Goal: Transaction & Acquisition: Purchase product/service

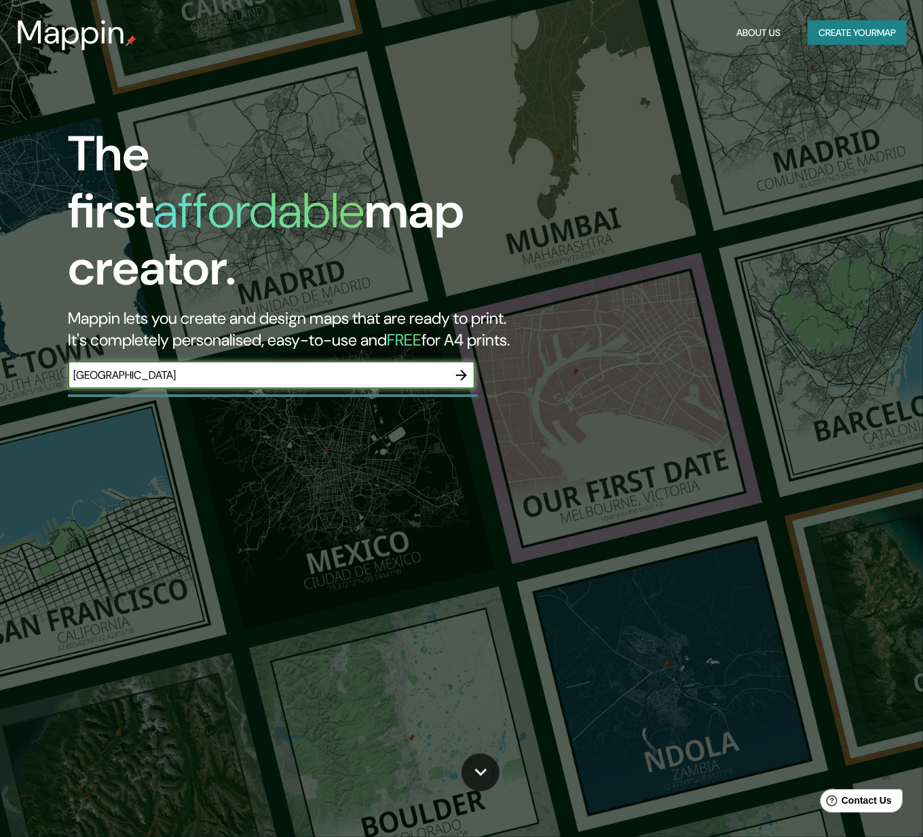
type input "[GEOGRAPHIC_DATA]"
click at [462, 369] on icon "button" at bounding box center [461, 375] width 16 height 16
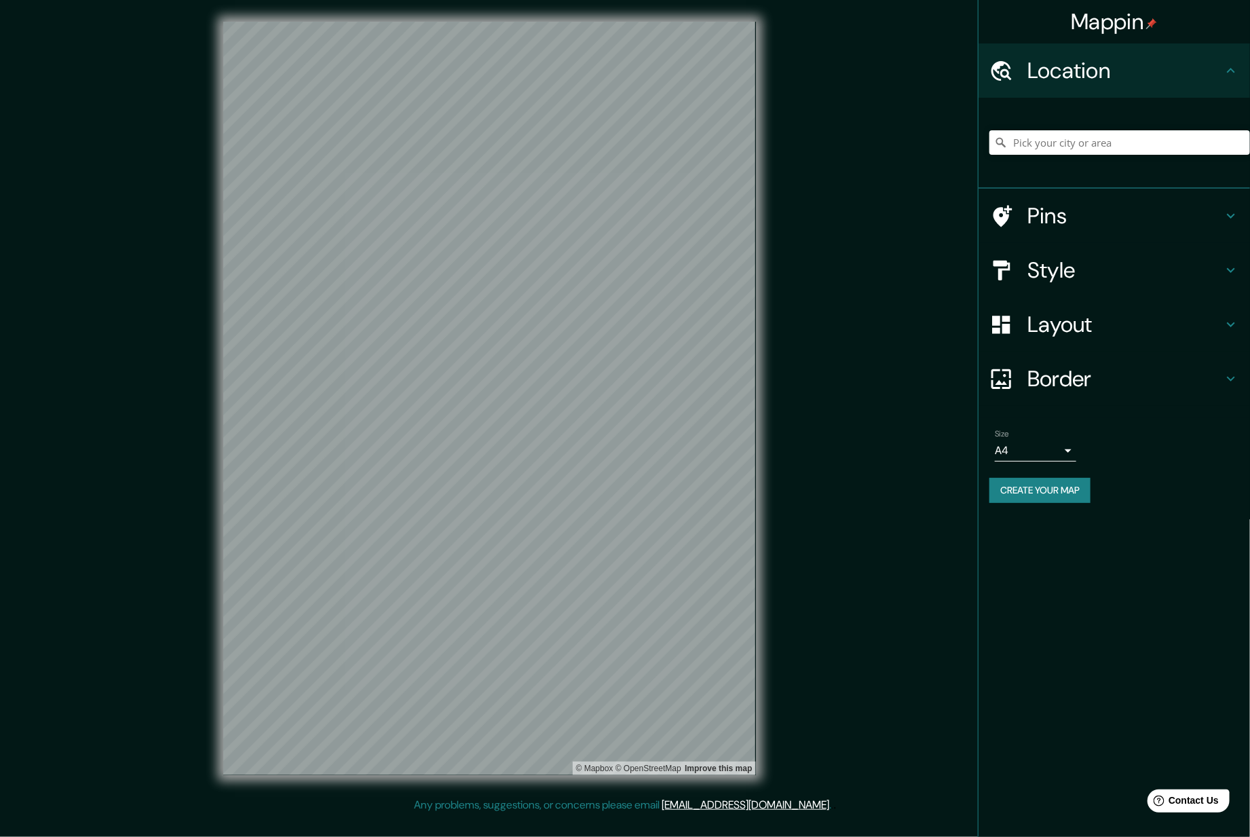
click at [170, 172] on div "Mappin Location Pins Style Layout Border Choose a border. Hint : you can make l…" at bounding box center [625, 409] width 1250 height 819
click at [933, 149] on input "Pick your city or area" at bounding box center [1120, 142] width 261 height 24
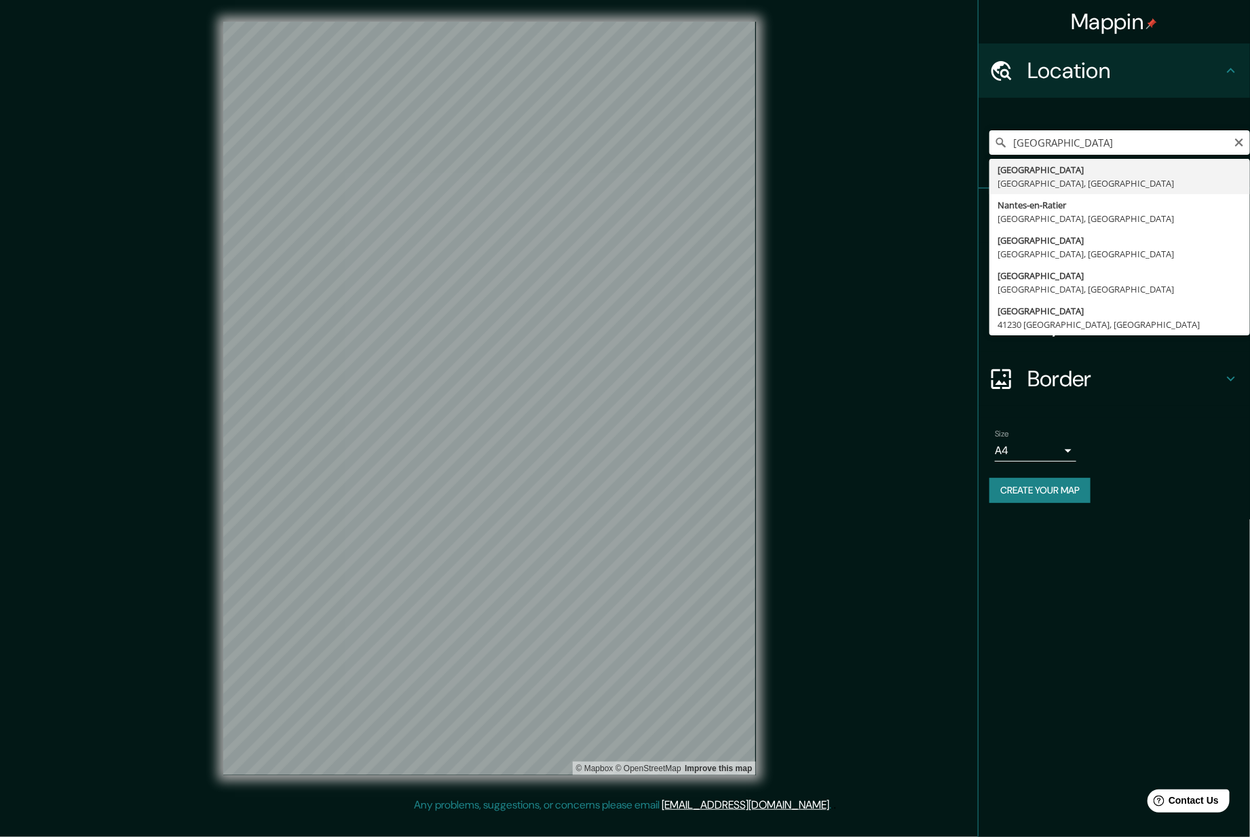
type input "[GEOGRAPHIC_DATA], [GEOGRAPHIC_DATA], [GEOGRAPHIC_DATA]"
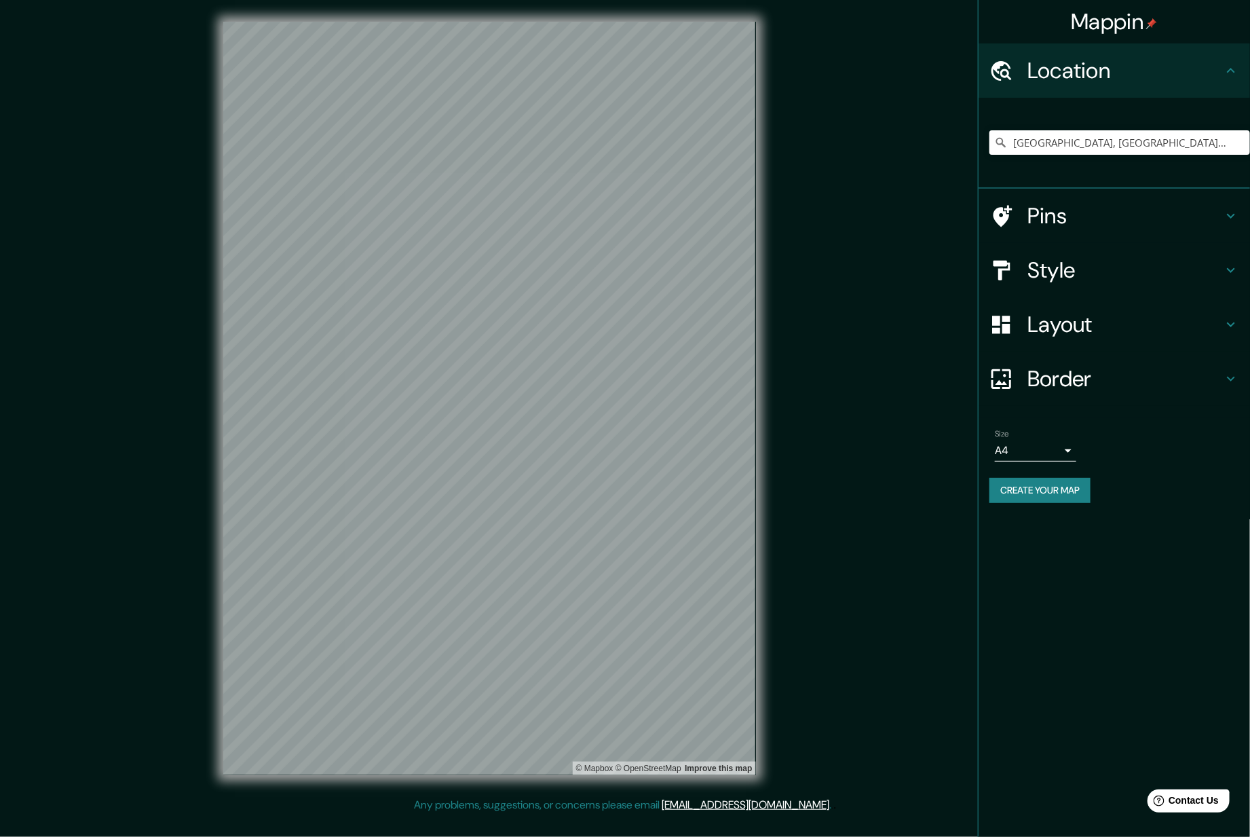
click at [933, 232] on div "Pins" at bounding box center [1114, 216] width 271 height 54
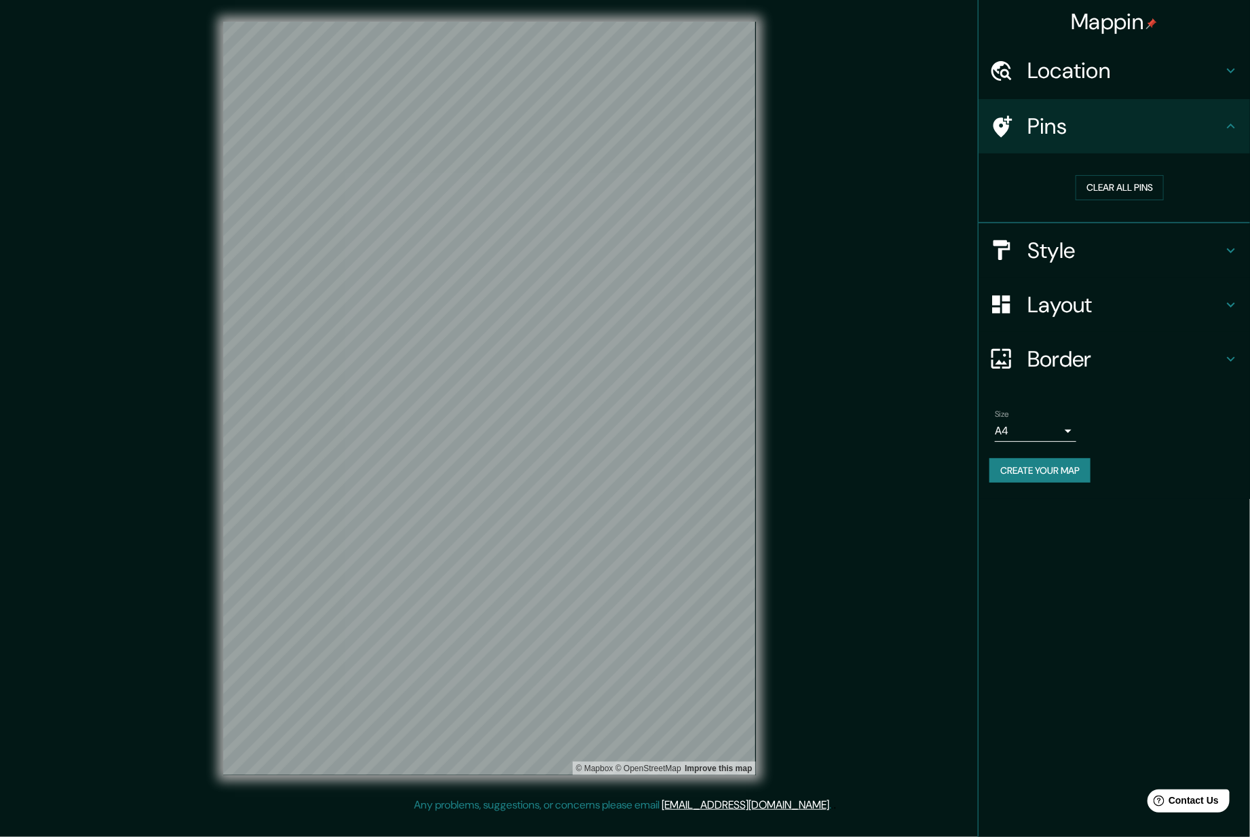
click at [933, 143] on div "Pins" at bounding box center [1114, 126] width 271 height 54
drag, startPoint x: 530, startPoint y: 547, endPoint x: 533, endPoint y: 510, distance: 37.5
click at [533, 513] on div at bounding box center [535, 518] width 11 height 11
click at [536, 516] on div at bounding box center [530, 512] width 11 height 11
click at [532, 511] on div at bounding box center [532, 514] width 11 height 11
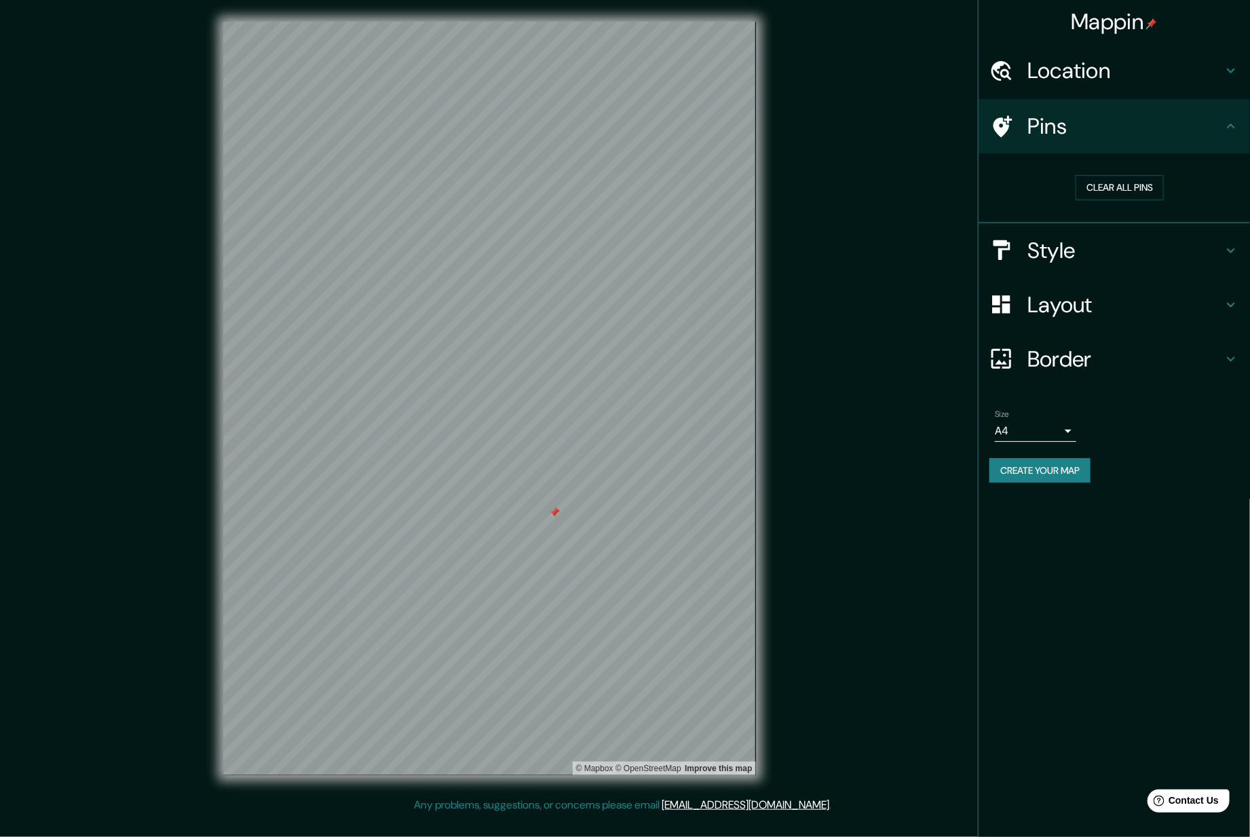
drag, startPoint x: 538, startPoint y: 504, endPoint x: 549, endPoint y: 513, distance: 14.5
click at [551, 512] on div at bounding box center [554, 512] width 11 height 11
click at [549, 513] on div at bounding box center [554, 512] width 11 height 11
click at [933, 235] on div "Style" at bounding box center [1114, 250] width 271 height 54
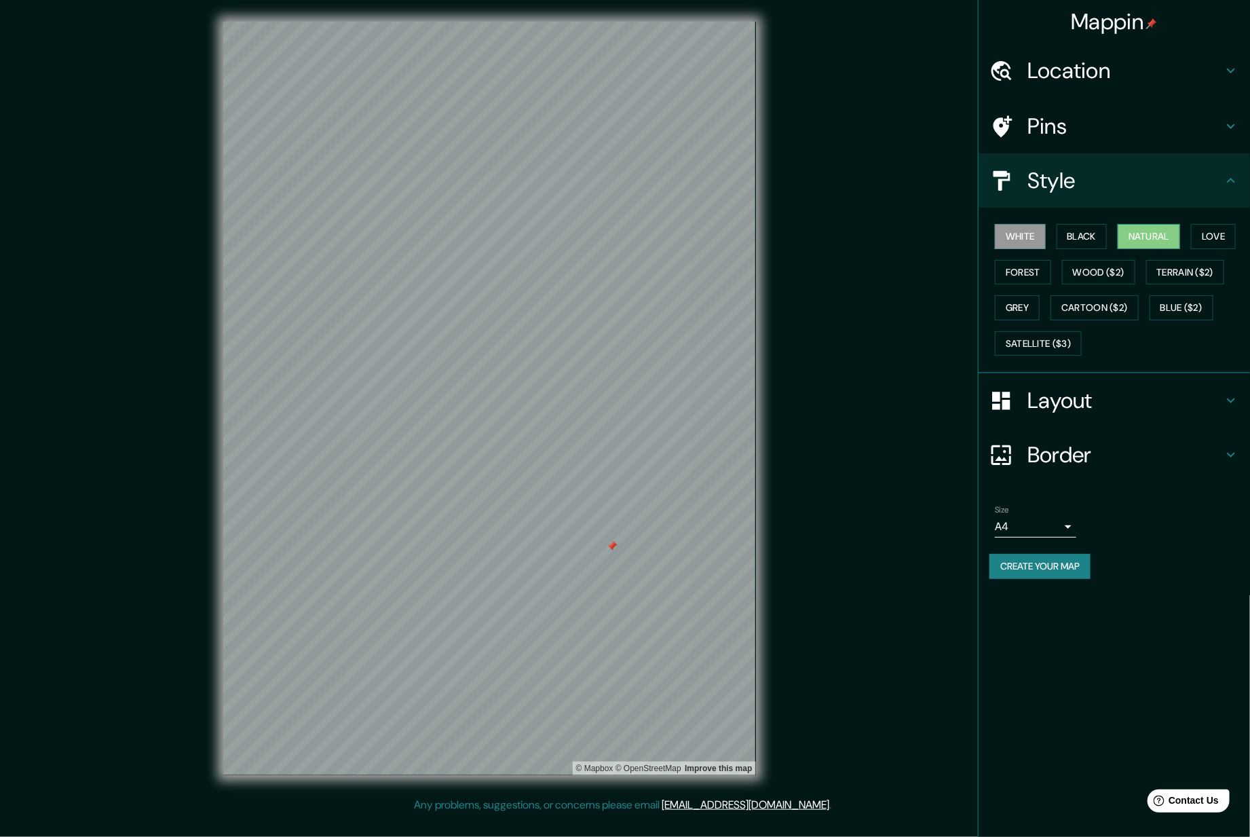
click at [933, 235] on button "Natural" at bounding box center [1149, 236] width 62 height 25
click at [933, 235] on button "Love" at bounding box center [1213, 236] width 45 height 25
click at [933, 232] on button "Natural" at bounding box center [1149, 236] width 62 height 25
click at [933, 265] on button "Terrain ($2)" at bounding box center [1185, 272] width 79 height 25
click at [933, 270] on button "Wood ($2)" at bounding box center [1098, 272] width 73 height 25
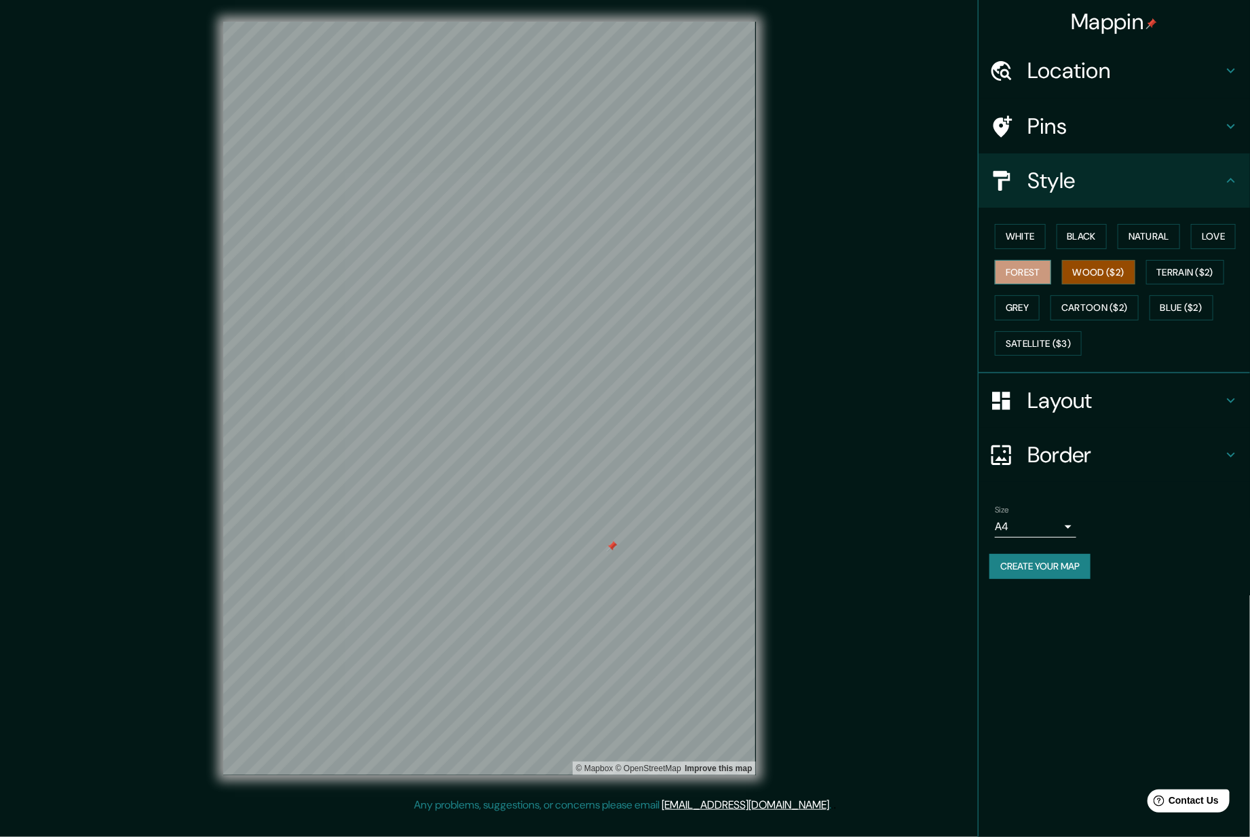
click at [933, 272] on button "Forest" at bounding box center [1023, 272] width 56 height 25
click at [933, 313] on button "Grey" at bounding box center [1017, 307] width 45 height 25
click at [933, 314] on button "Cartoon ($2)" at bounding box center [1095, 307] width 88 height 25
click at [933, 307] on button "Blue ($2)" at bounding box center [1182, 307] width 64 height 25
click at [933, 347] on button "Satellite ($3)" at bounding box center [1038, 343] width 87 height 25
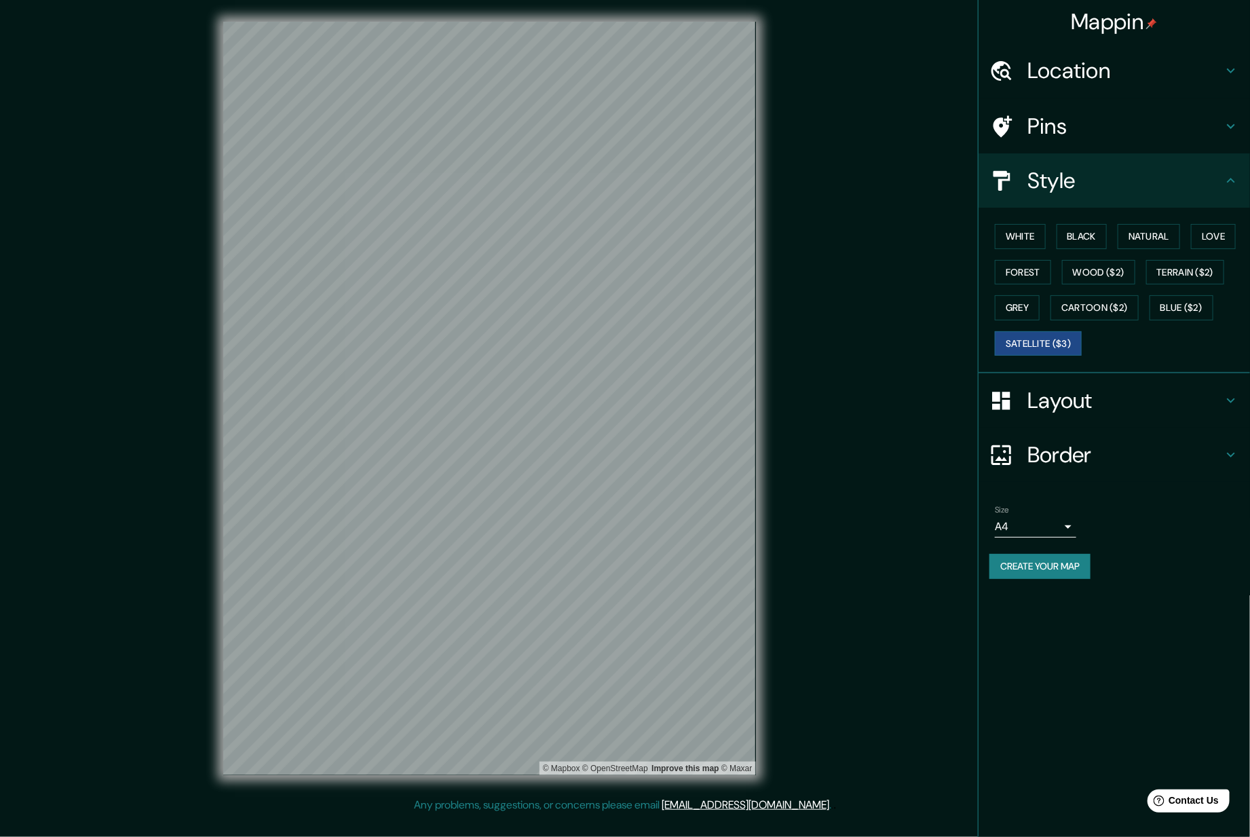
click at [214, 195] on div "© Mapbox © OpenStreetMap Improve this map © Maxar" at bounding box center [490, 398] width 576 height 797
click at [933, 226] on button "Natural" at bounding box center [1149, 236] width 62 height 25
click at [933, 403] on h4 "Layout" at bounding box center [1125, 400] width 195 height 27
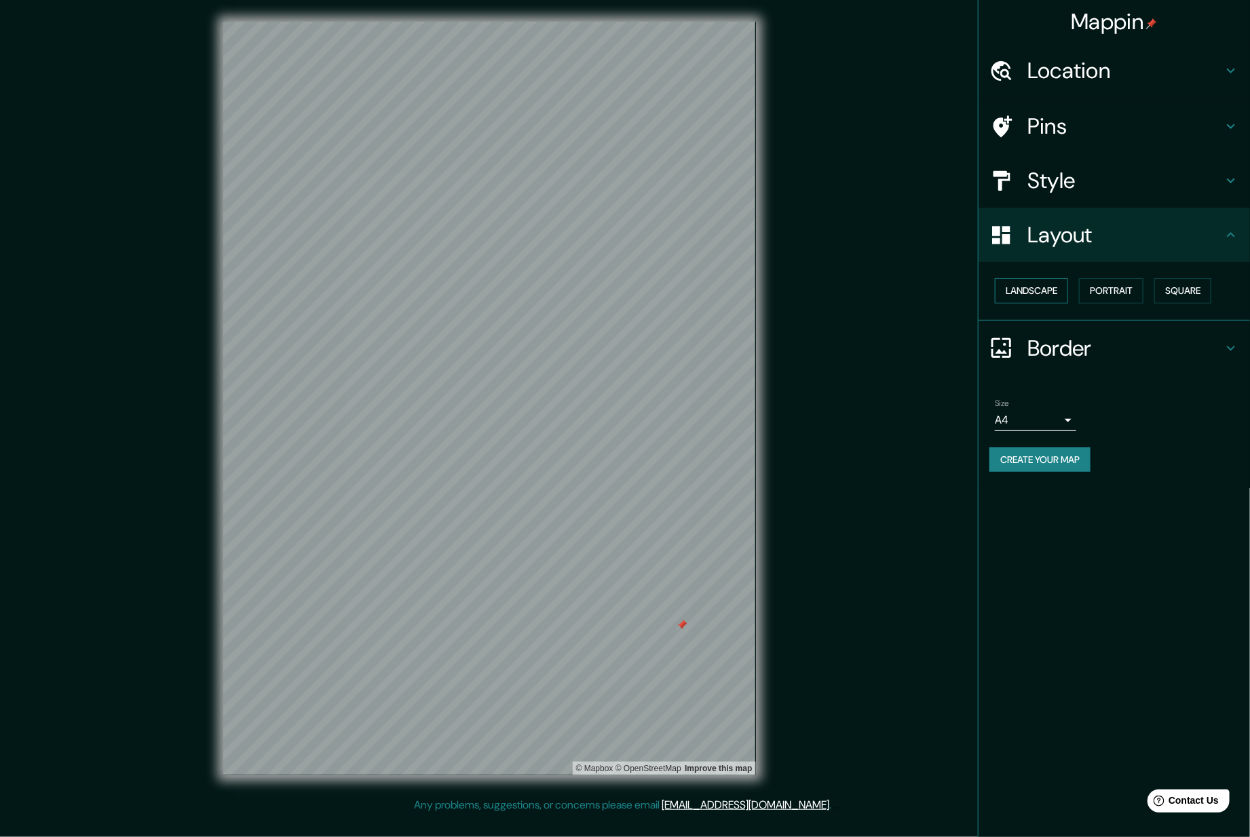
click at [933, 293] on button "Landscape" at bounding box center [1031, 290] width 73 height 25
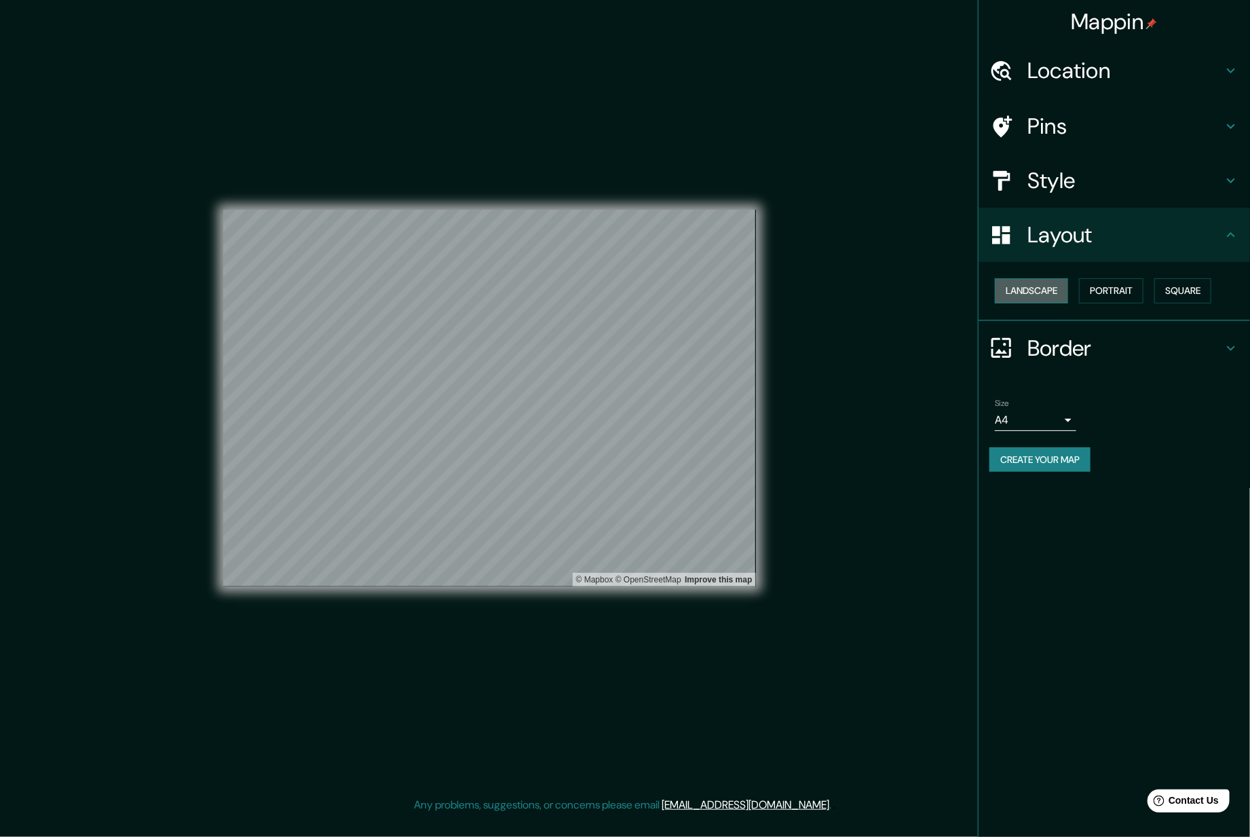
click at [933, 293] on button "Landscape" at bounding box center [1031, 290] width 73 height 25
click at [933, 293] on button "Portrait" at bounding box center [1111, 290] width 64 height 25
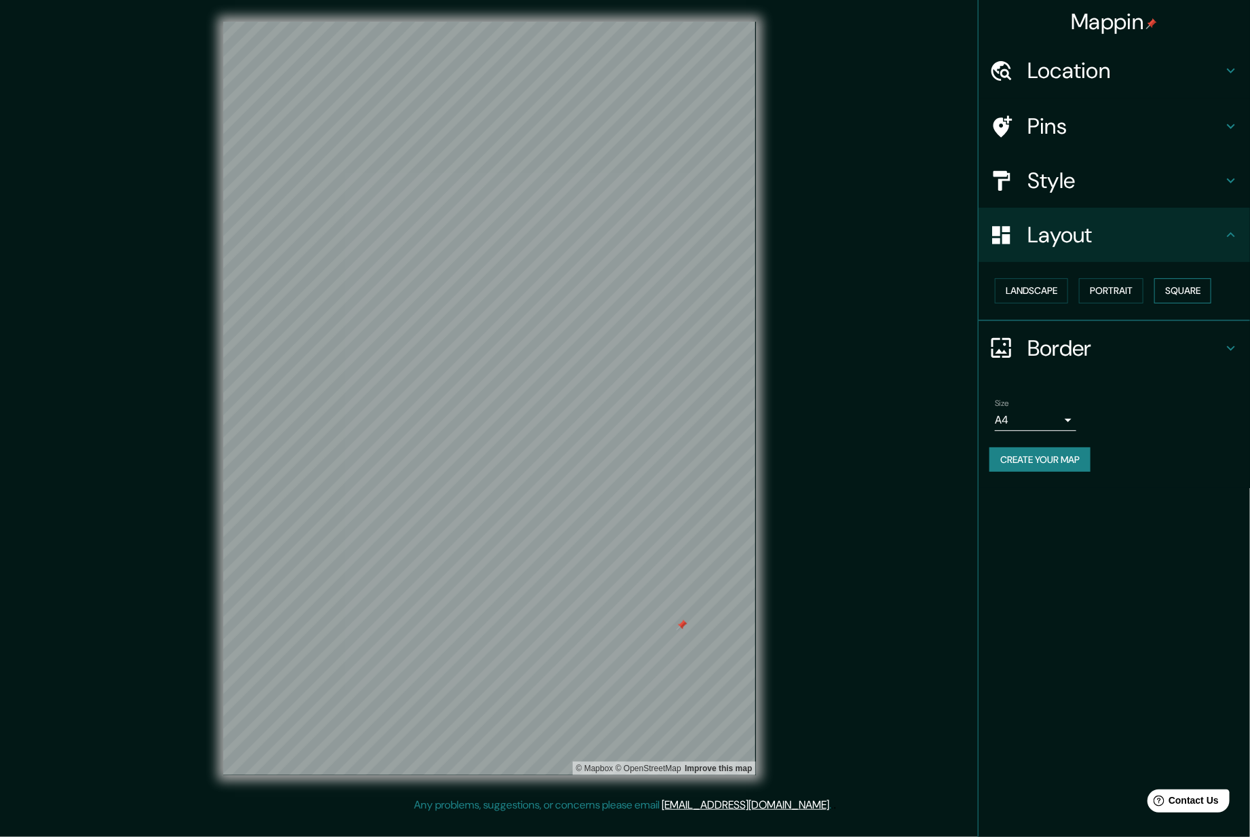
click at [933, 293] on button "Square" at bounding box center [1182, 290] width 57 height 25
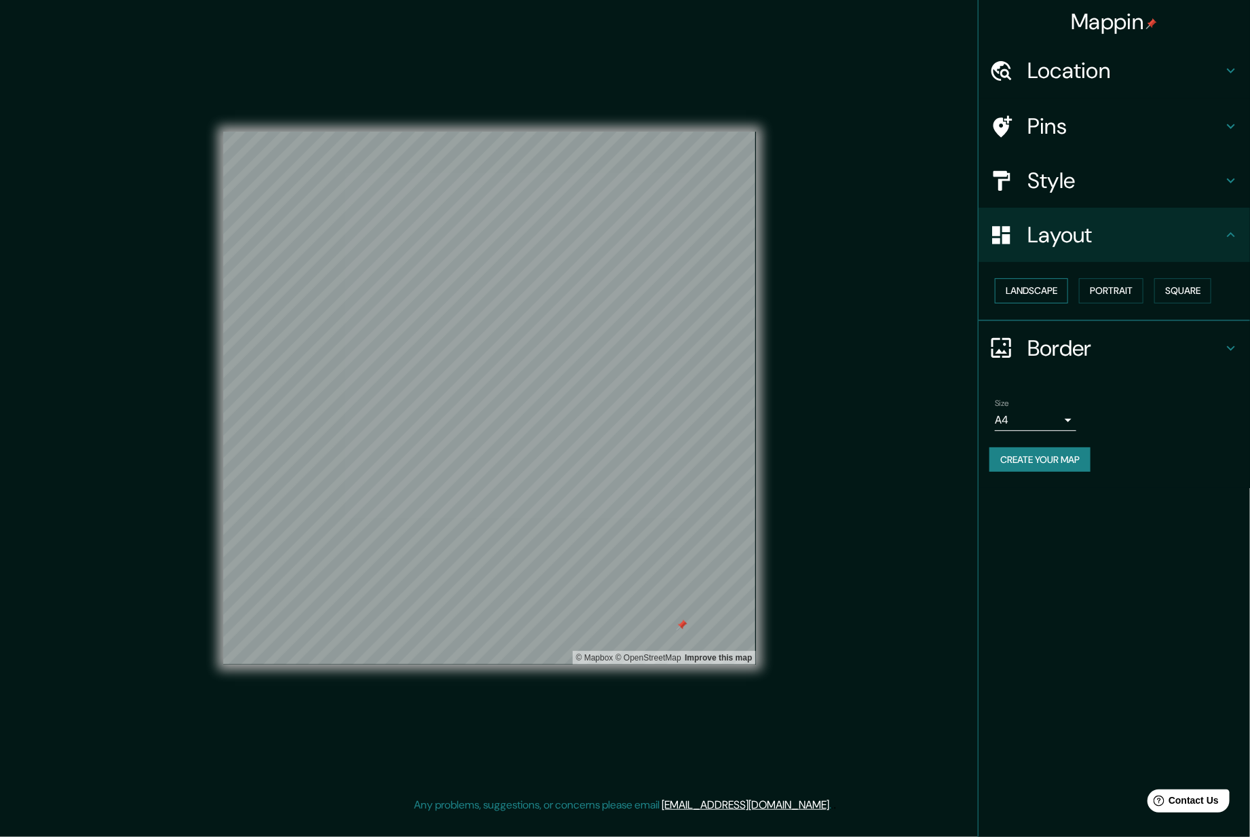
click at [933, 282] on button "Landscape" at bounding box center [1031, 290] width 73 height 25
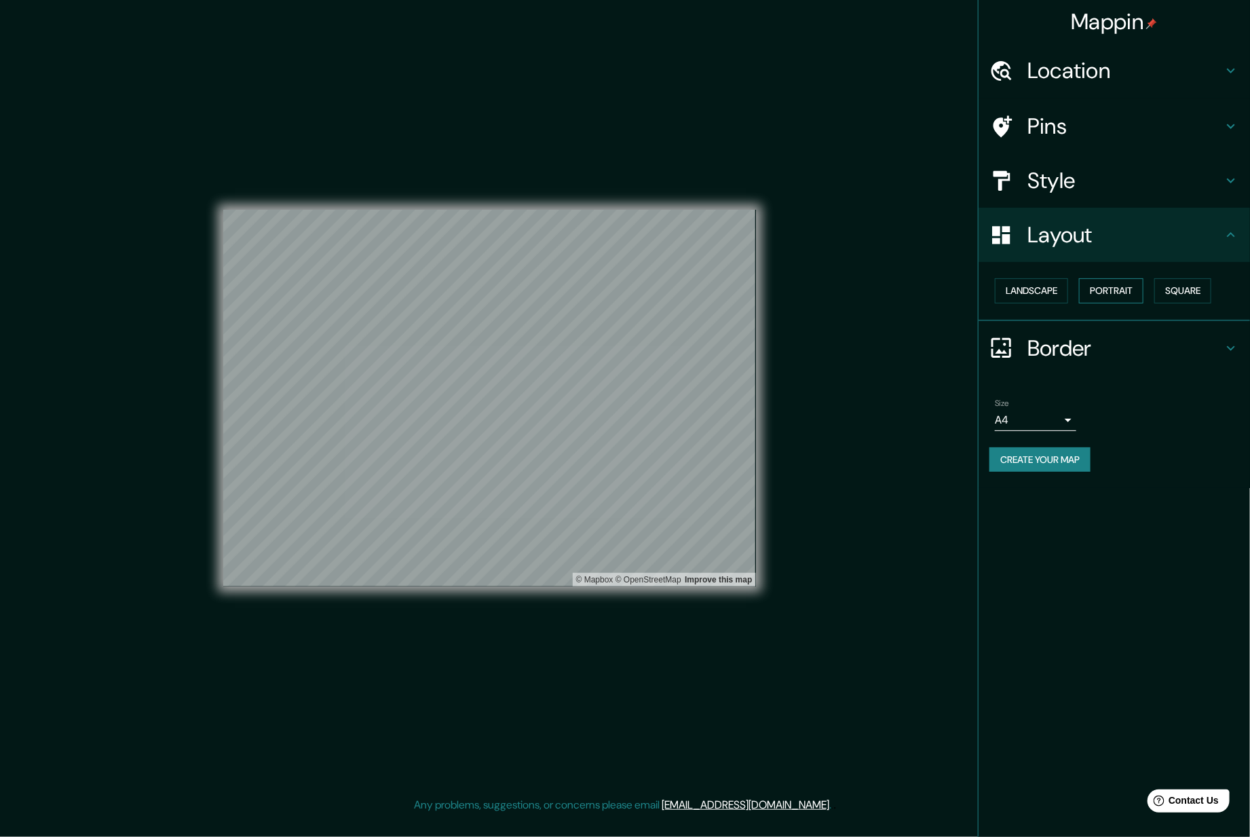
click at [933, 294] on button "Portrait" at bounding box center [1111, 290] width 64 height 25
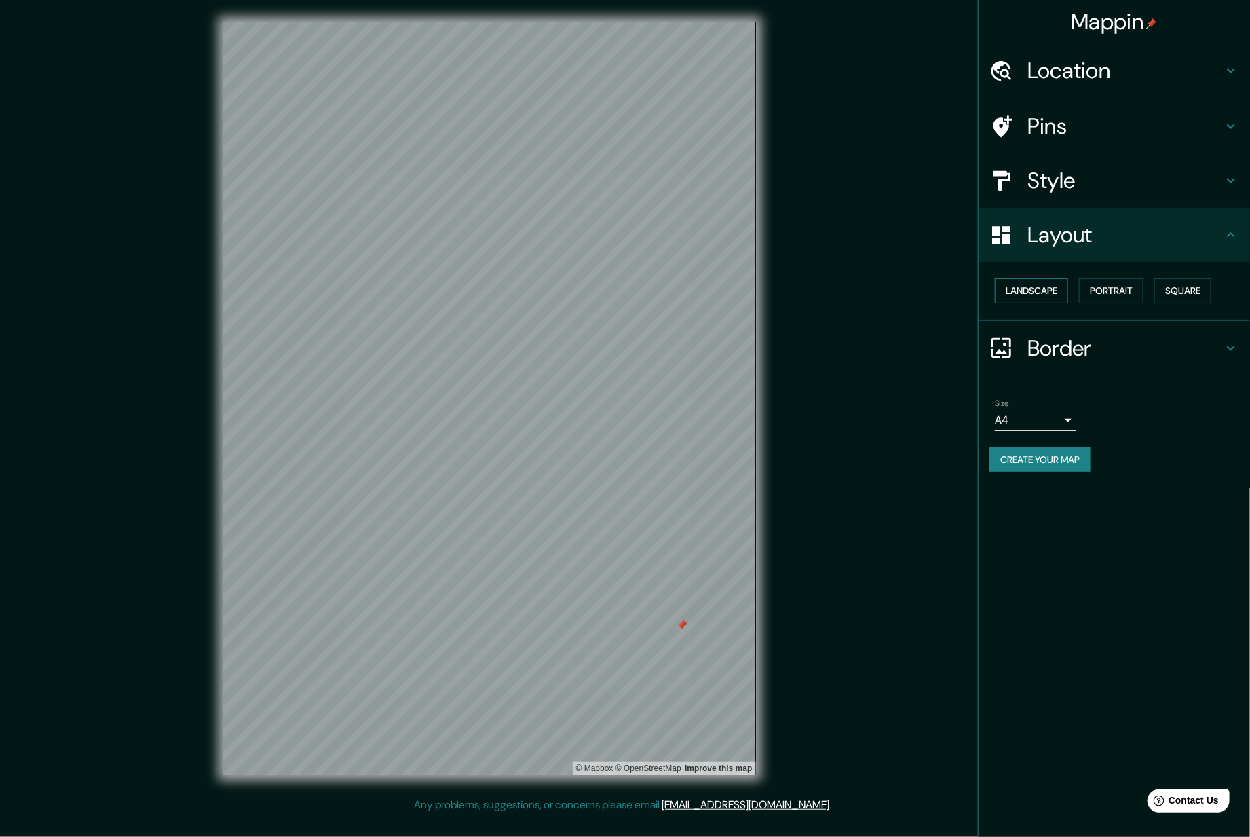
click at [933, 292] on button "Landscape" at bounding box center [1031, 290] width 73 height 25
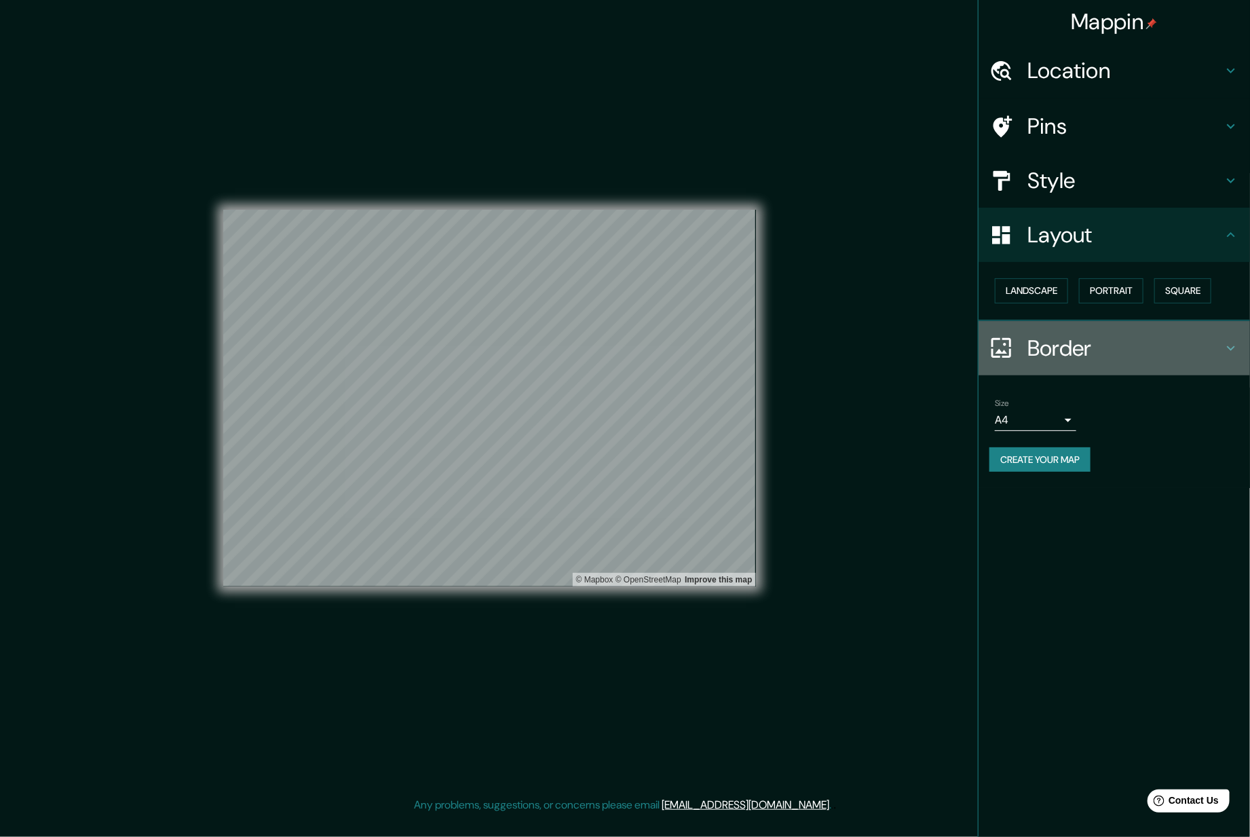
click at [933, 360] on h4 "Border" at bounding box center [1125, 348] width 195 height 27
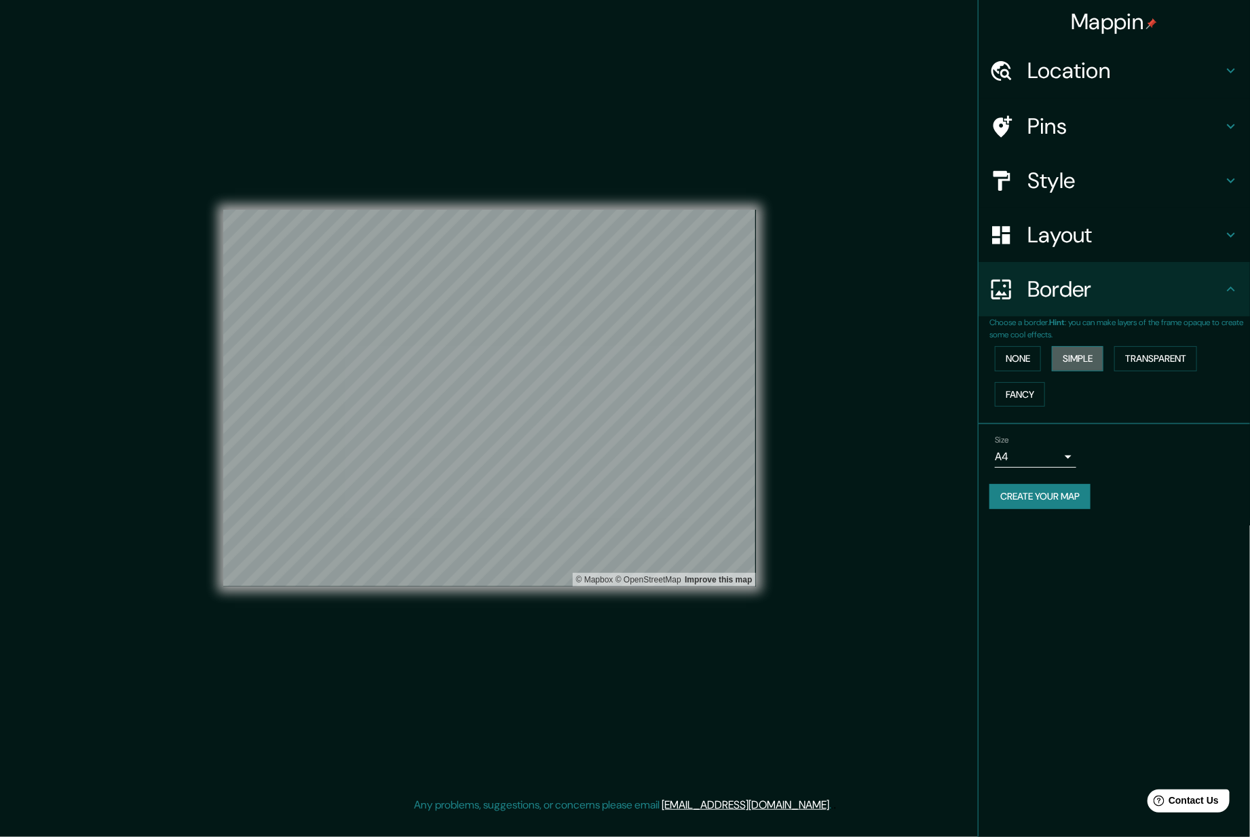
click at [933, 358] on button "Simple" at bounding box center [1078, 358] width 52 height 25
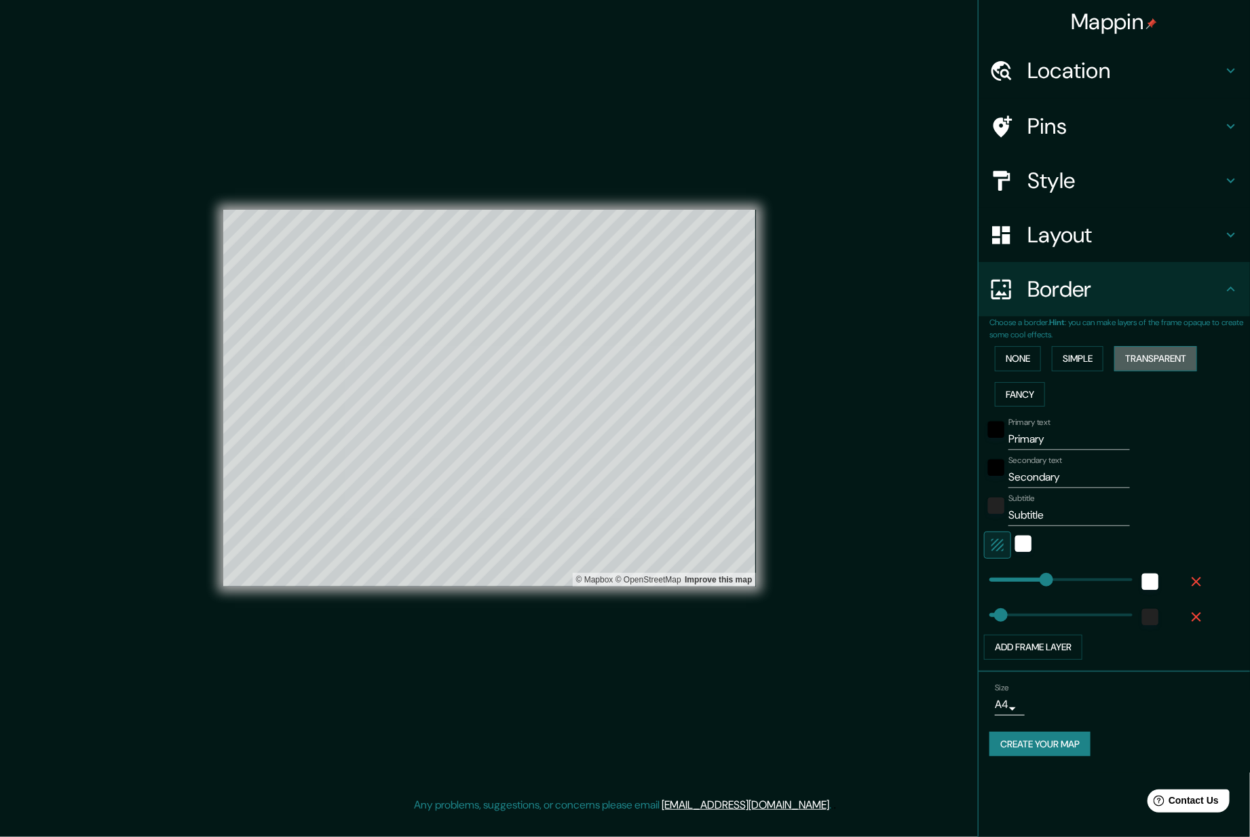
click at [933, 359] on button "Transparent" at bounding box center [1155, 358] width 83 height 25
click at [933, 396] on button "Fancy" at bounding box center [1020, 394] width 50 height 25
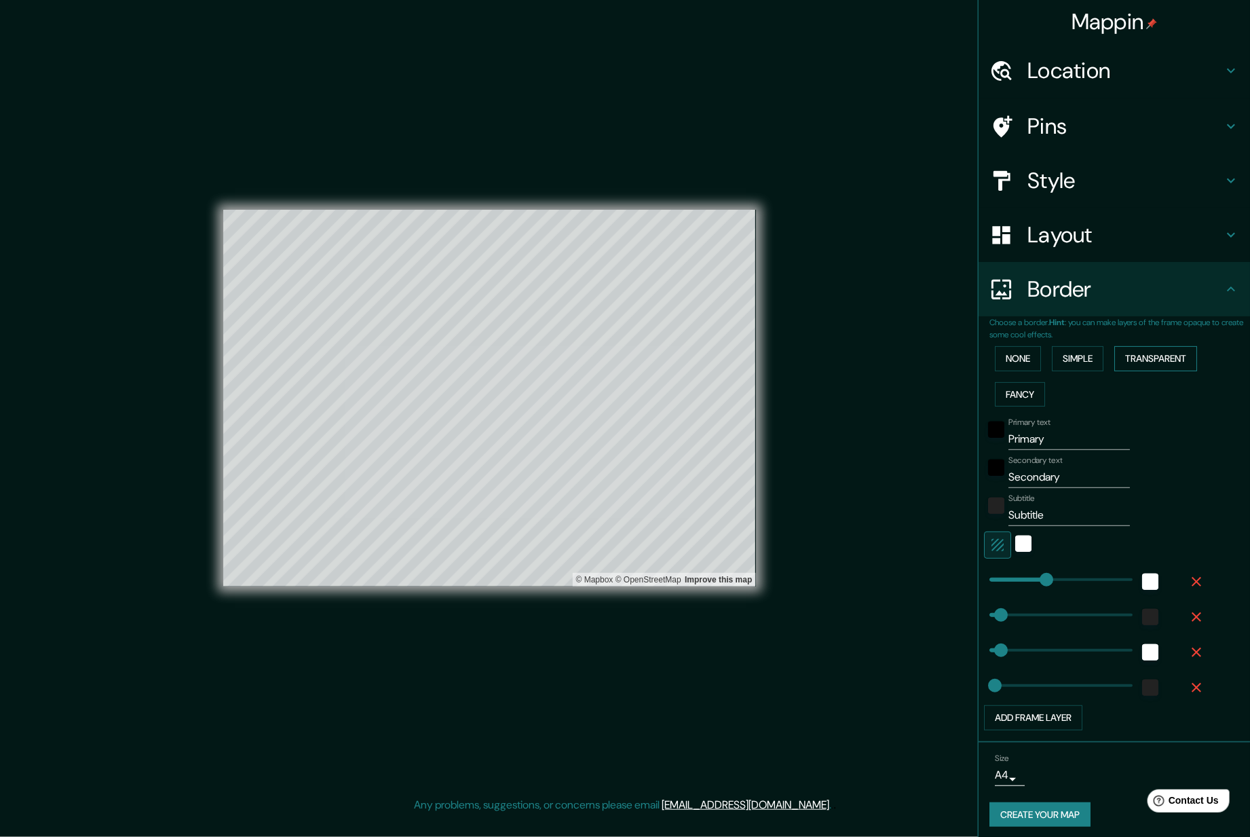
click at [933, 366] on button "Transparent" at bounding box center [1155, 358] width 83 height 25
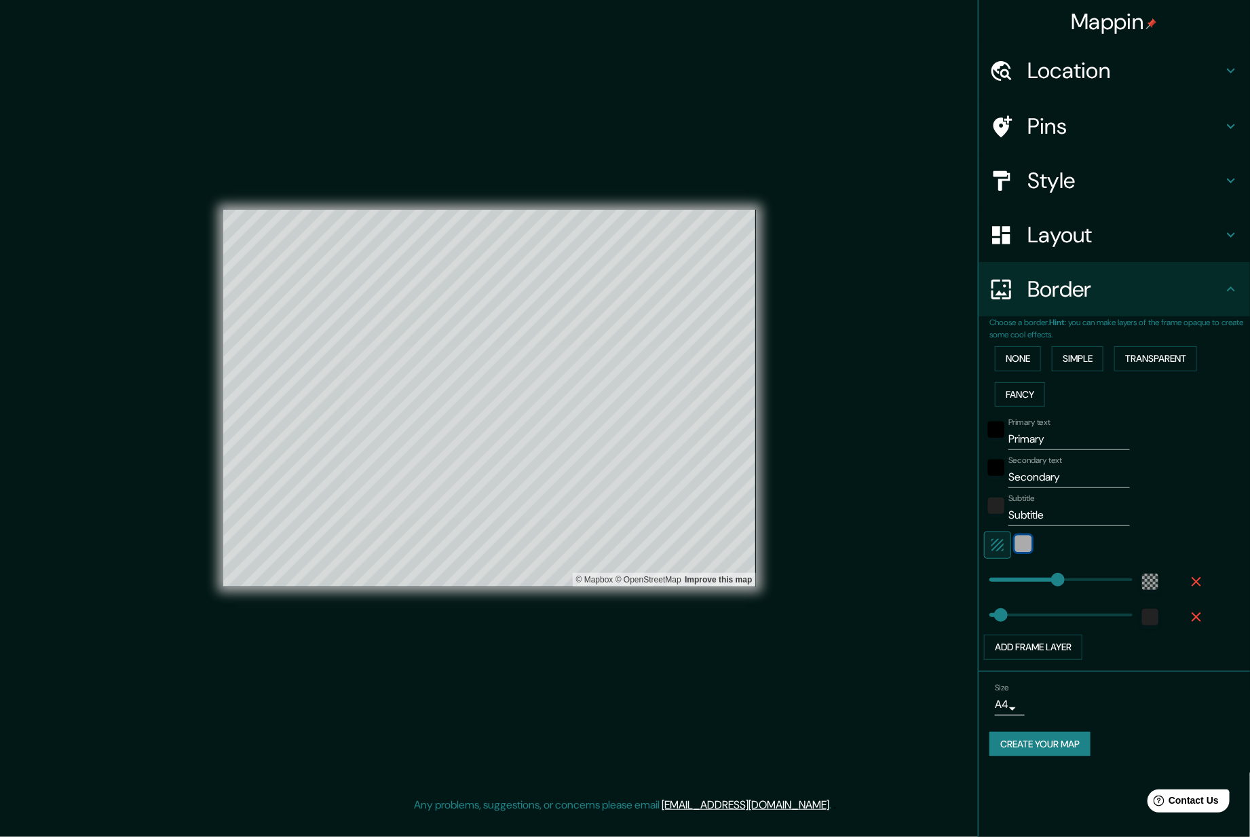
click at [933, 546] on div "white" at bounding box center [1023, 543] width 16 height 16
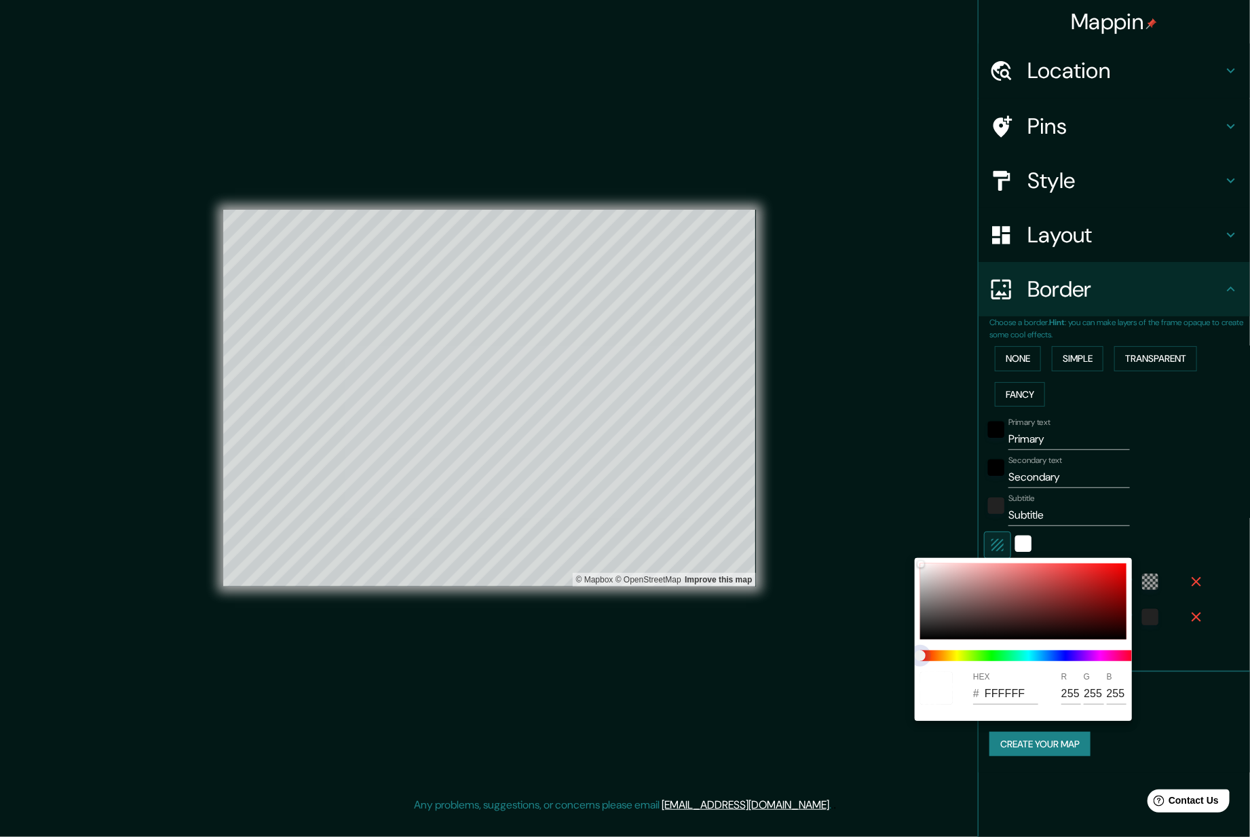
type input "376"
type input "63"
click at [933, 657] on span at bounding box center [1028, 655] width 217 height 11
click at [933, 654] on span at bounding box center [1028, 655] width 217 height 11
type input "376"
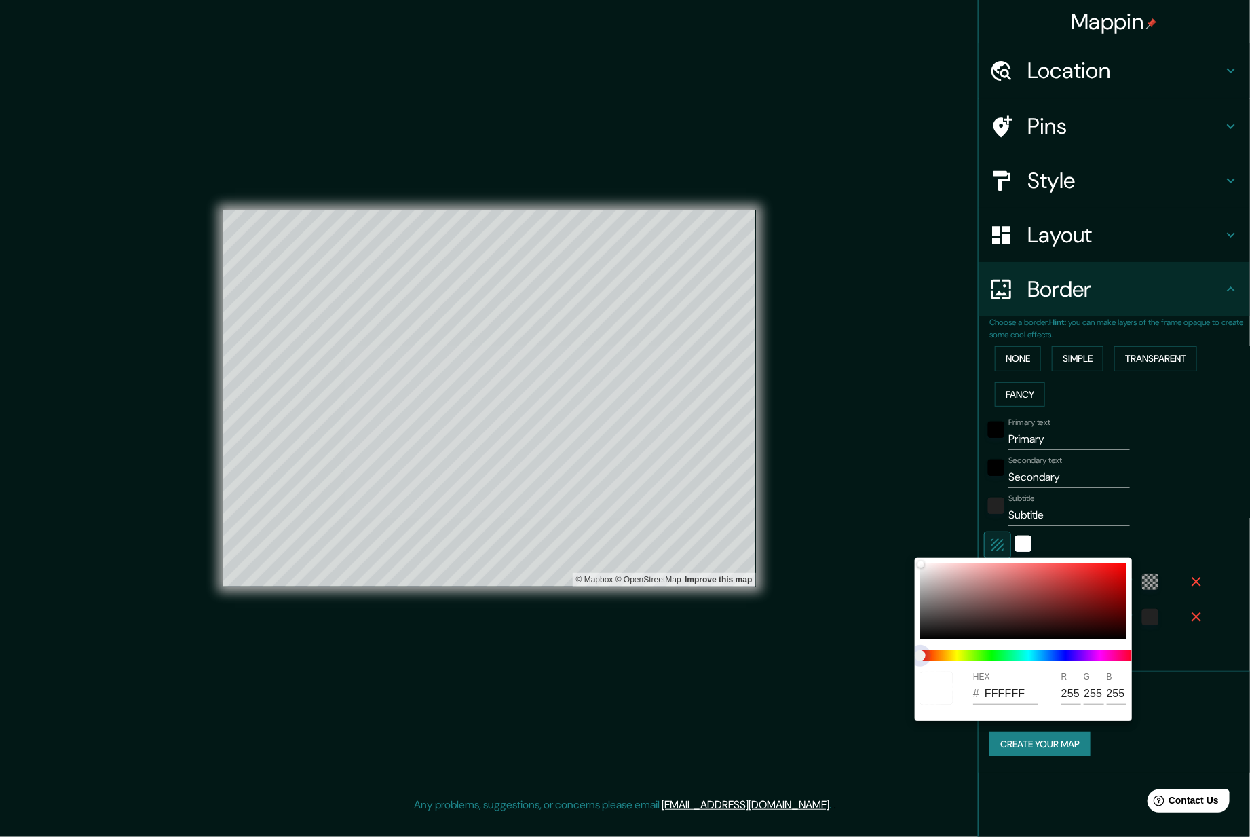
type input "63"
type input "376"
type input "63"
click at [933, 653] on span at bounding box center [1028, 655] width 217 height 11
type input "376"
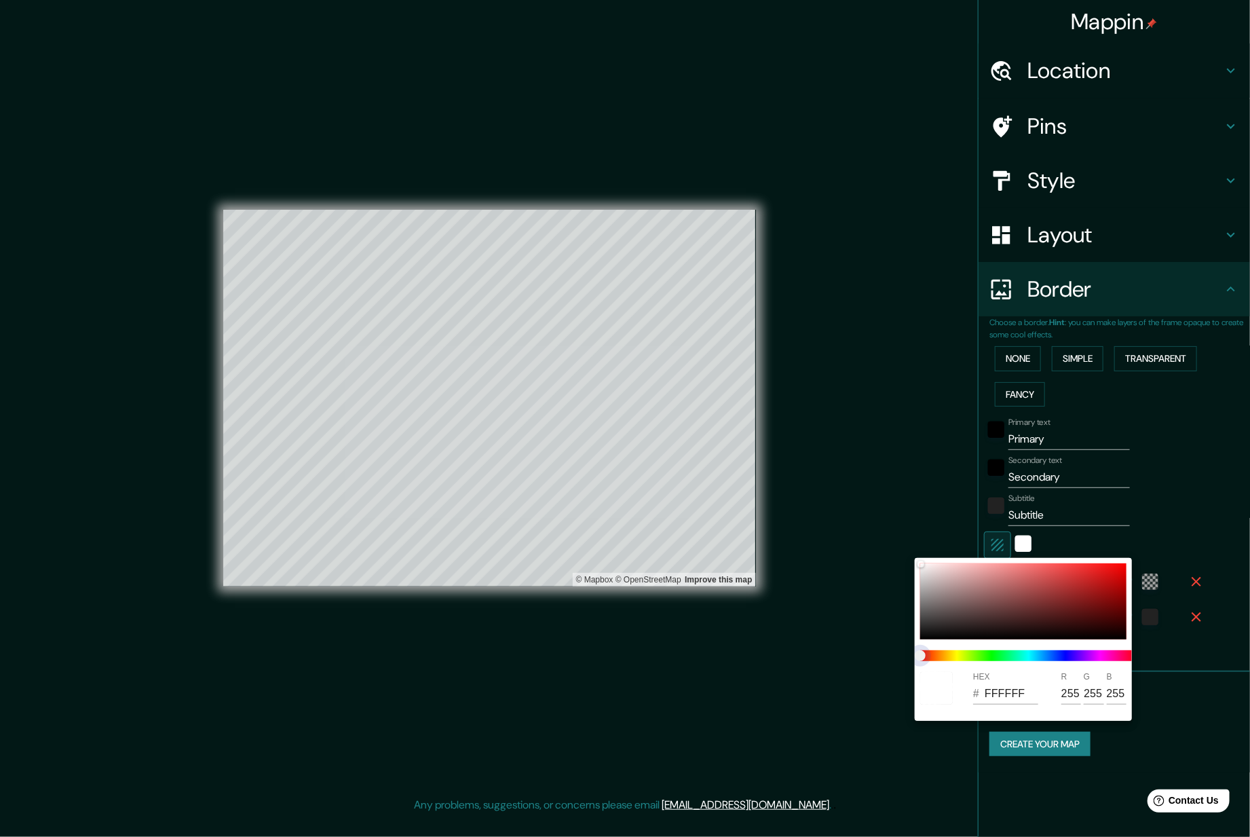
type input "63"
drag, startPoint x: 995, startPoint y: 653, endPoint x: 939, endPoint y: 650, distance: 56.4
click at [933, 653] on span at bounding box center [1028, 655] width 217 height 11
type input "376"
type input "63"
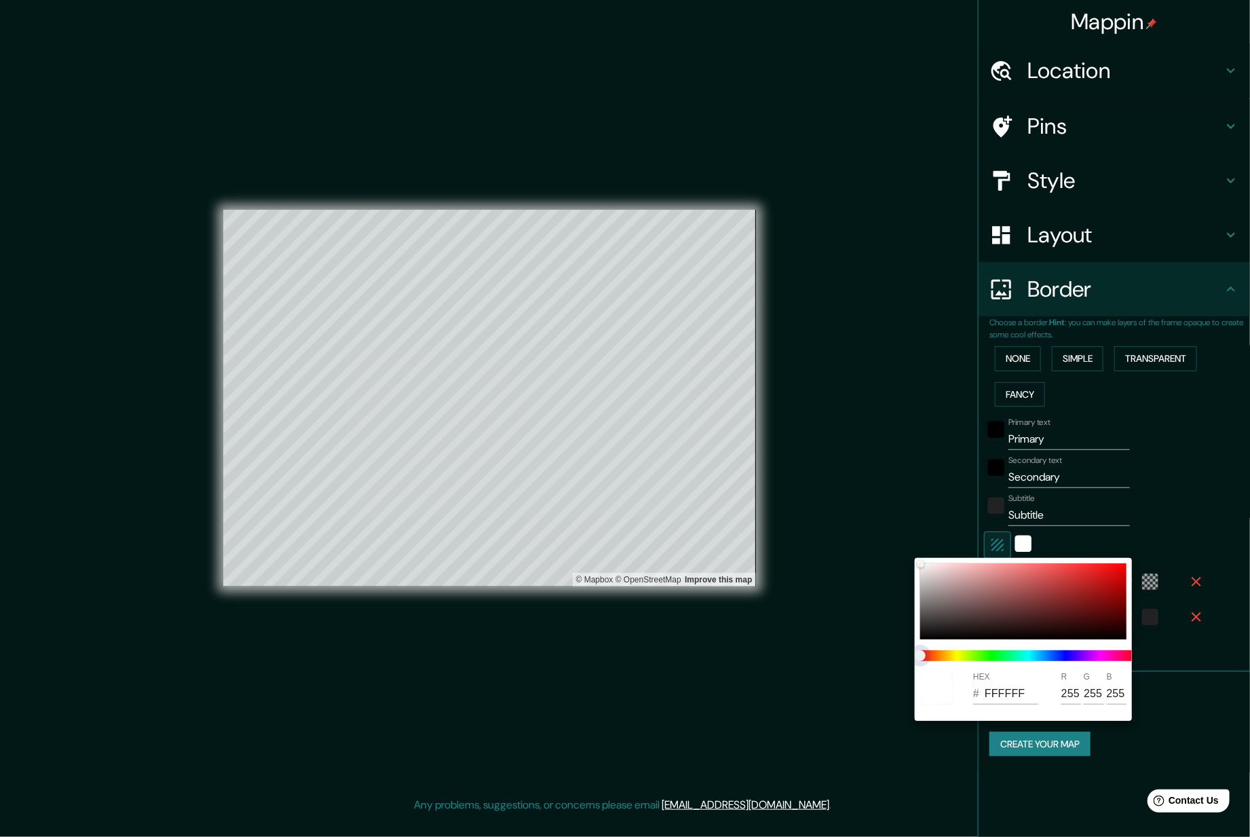
type input "376"
type input "63"
type input "376"
type input "63"
type input "376"
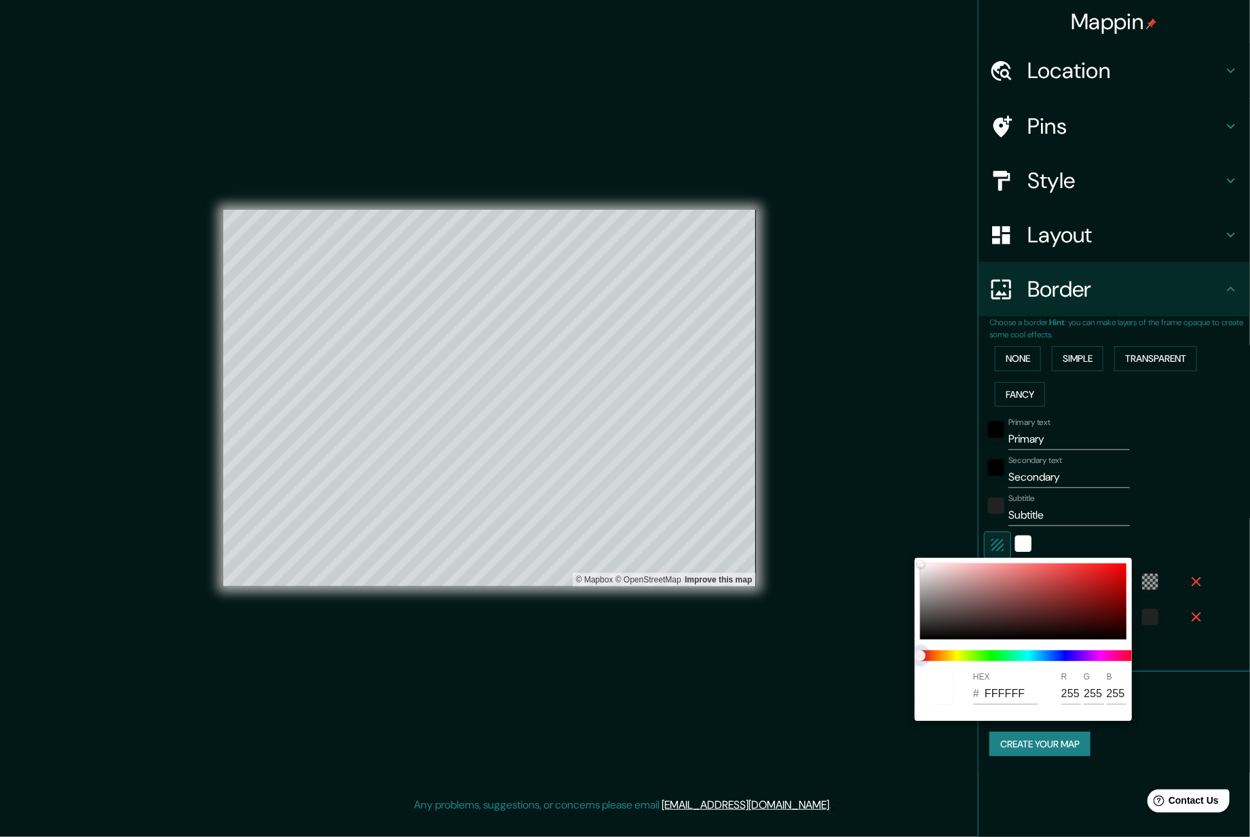
type input "63"
drag, startPoint x: 973, startPoint y: 654, endPoint x: 1004, endPoint y: 657, distance: 30.7
click at [933, 657] on span at bounding box center [1028, 655] width 217 height 11
type input "376"
type input "63"
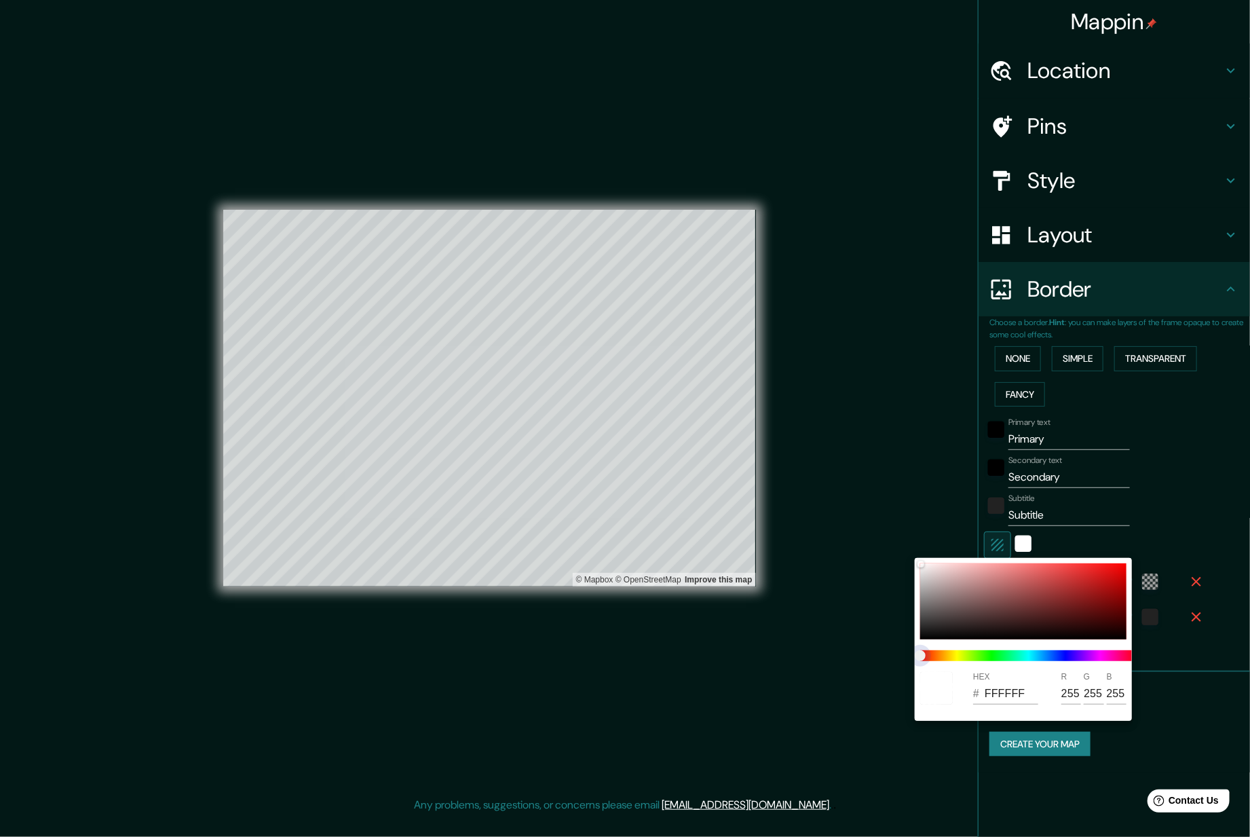
click at [933, 657] on span at bounding box center [1028, 655] width 217 height 11
type input "376"
type input "63"
click at [933, 512] on div at bounding box center [625, 418] width 1250 height 837
